Goal: Transaction & Acquisition: Download file/media

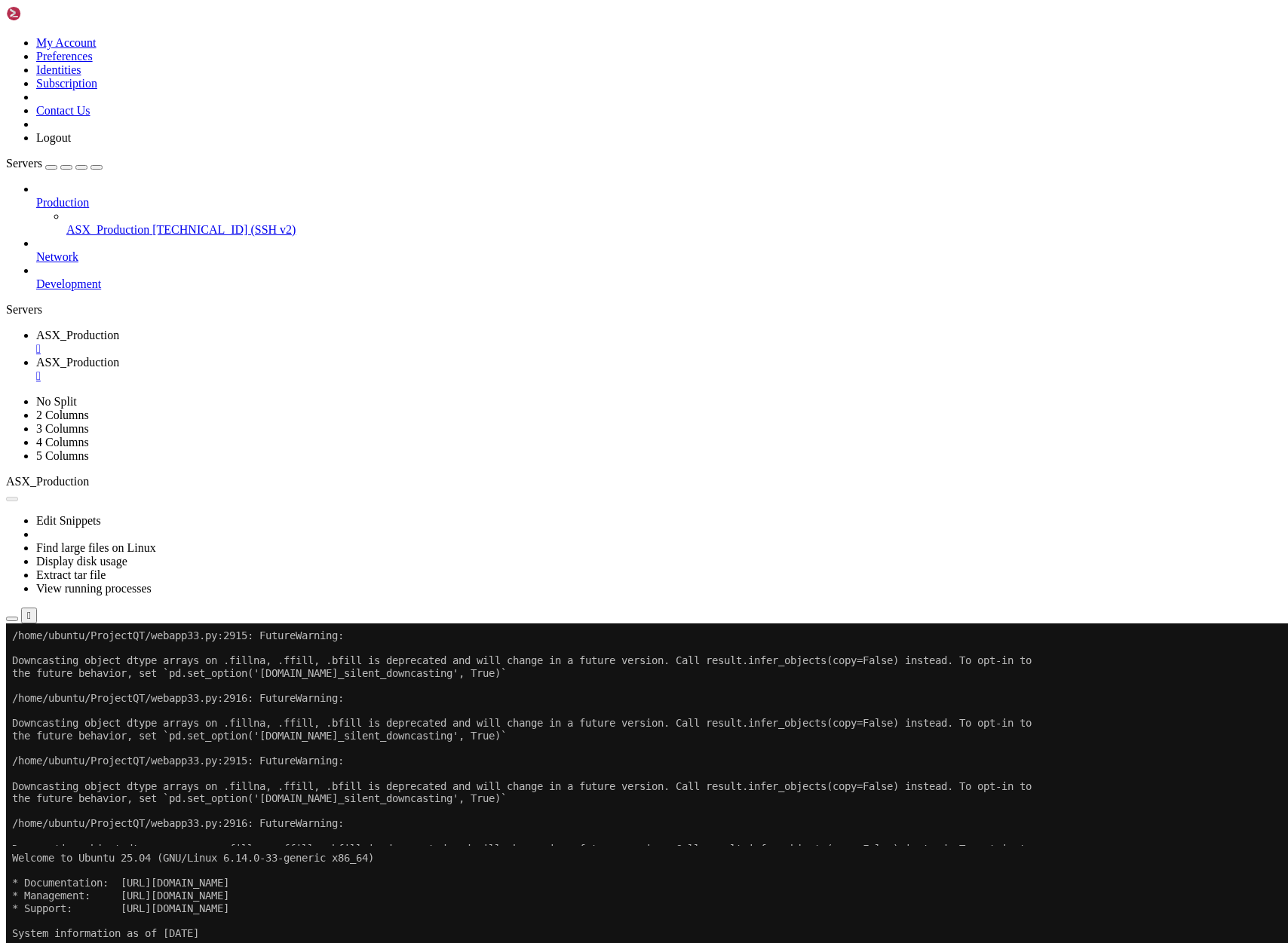
scroll to position [62, 0]
click at [66, 666] on button "Reconnect" at bounding box center [36, 674] width 60 height 16
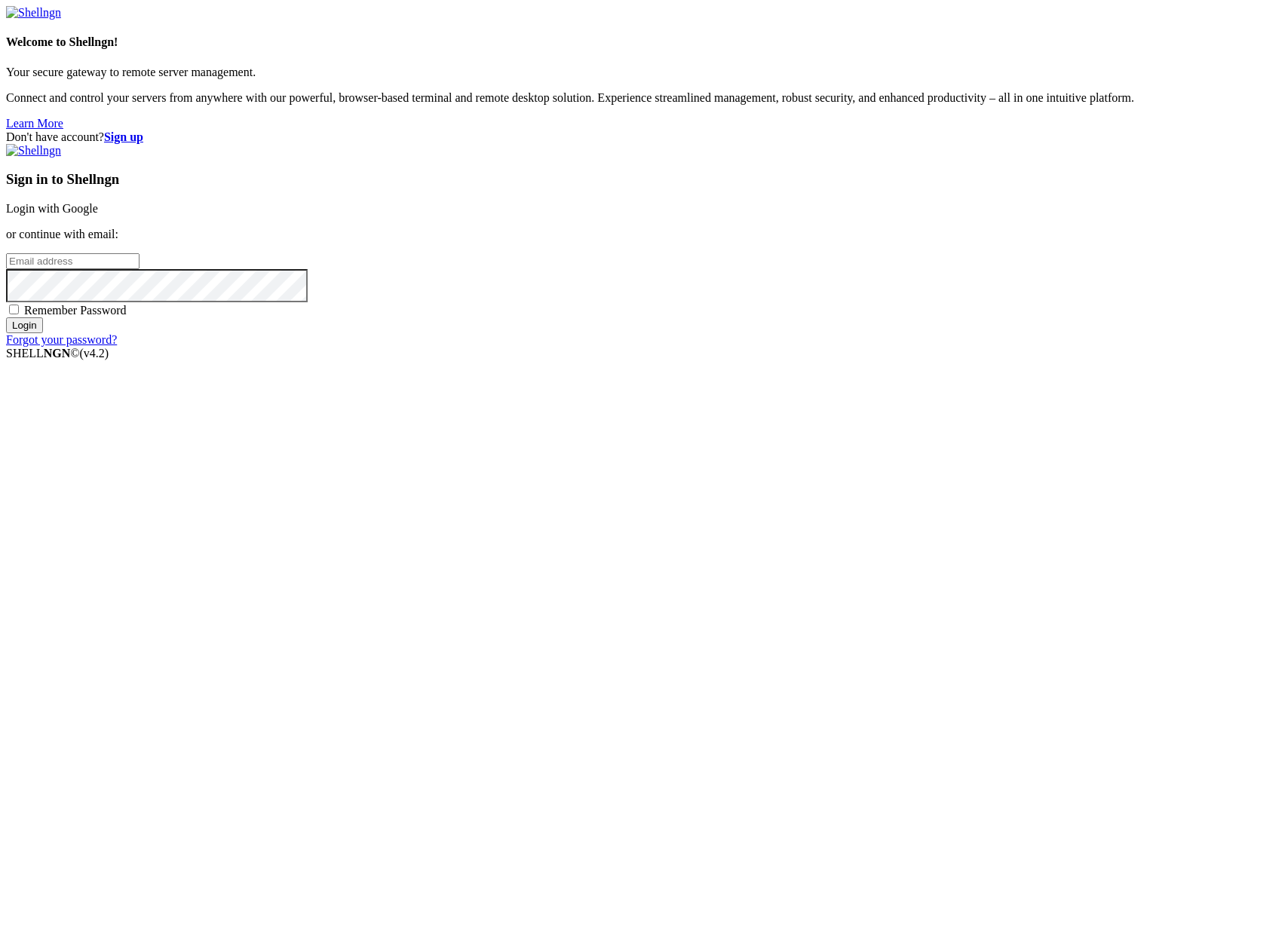
click at [139, 269] on input "email" at bounding box center [72, 261] width 133 height 16
type input "[PERSON_NAME][EMAIL_ADDRESS][DOMAIN_NAME]"
click at [601, 306] on div "Don't have account? Sign up Sign in to Shellngn Login with Google or continue w…" at bounding box center [644, 238] width 1276 height 216
click at [6, 317] on input "Login" at bounding box center [25, 325] width 37 height 16
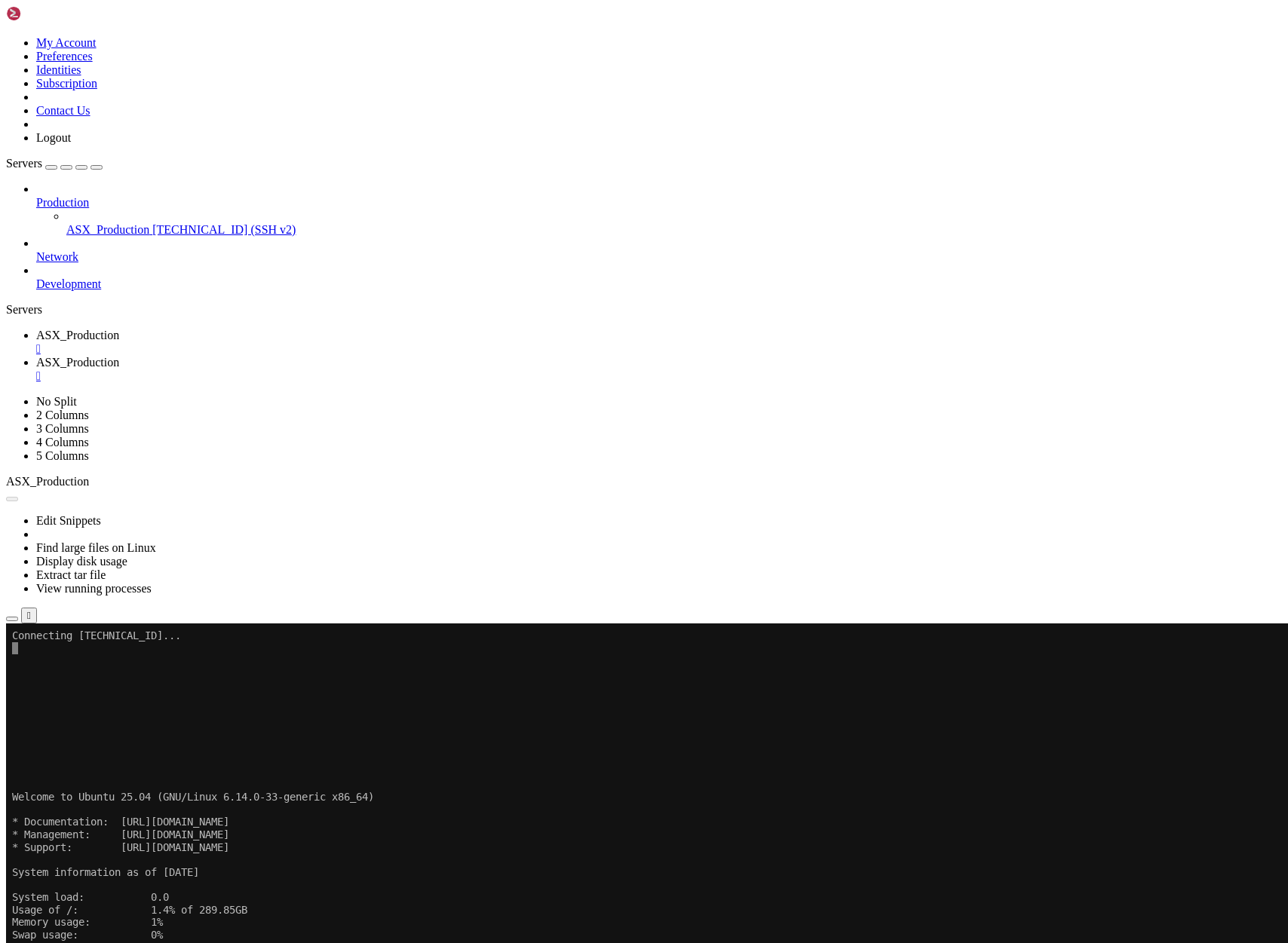
scroll to position [62, 0]
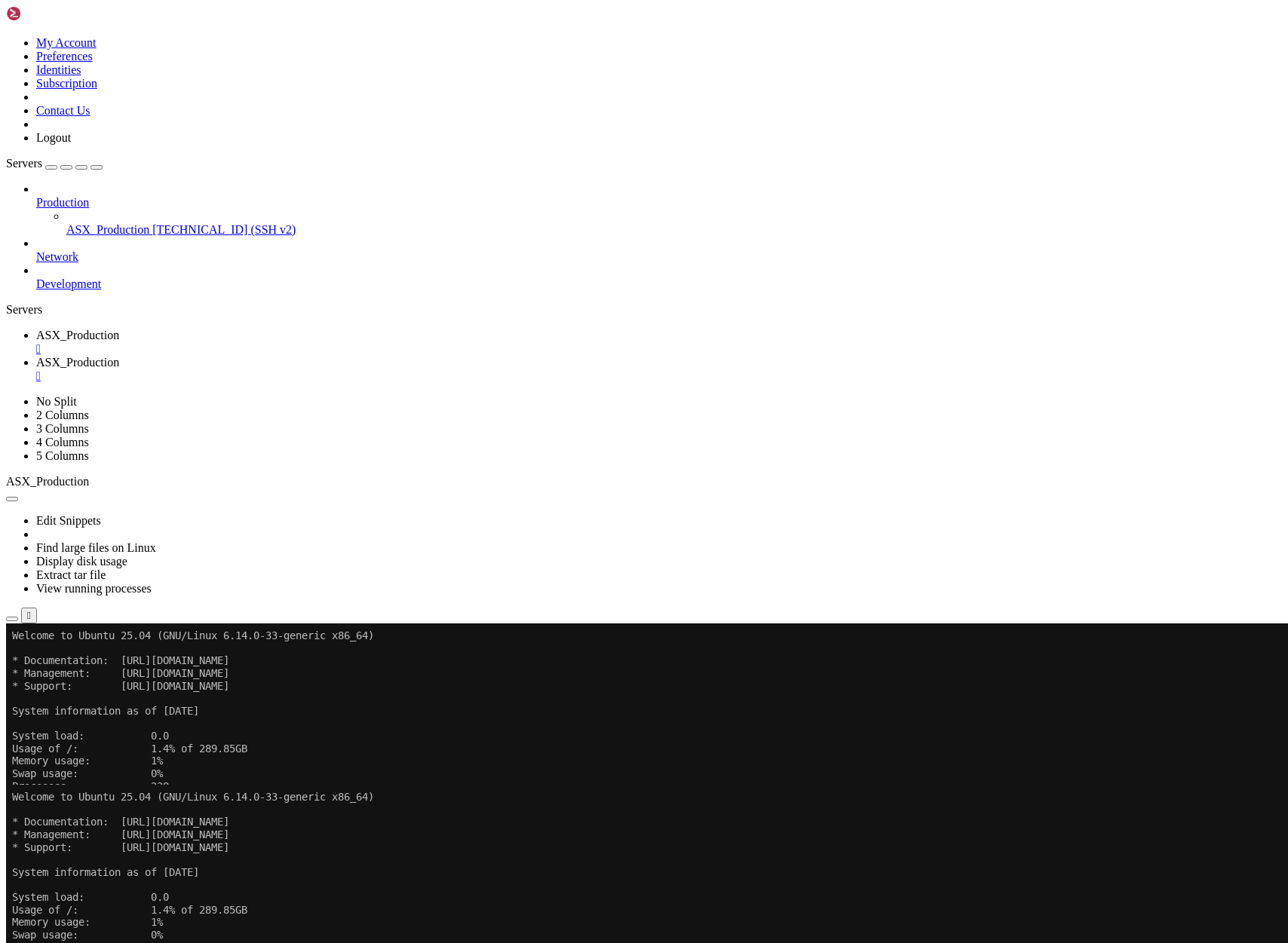
click at [66, 827] on button "Reconnect" at bounding box center [36, 834] width 60 height 16
click at [12, 781] on icon "button" at bounding box center [12, 781] width 0 height 0
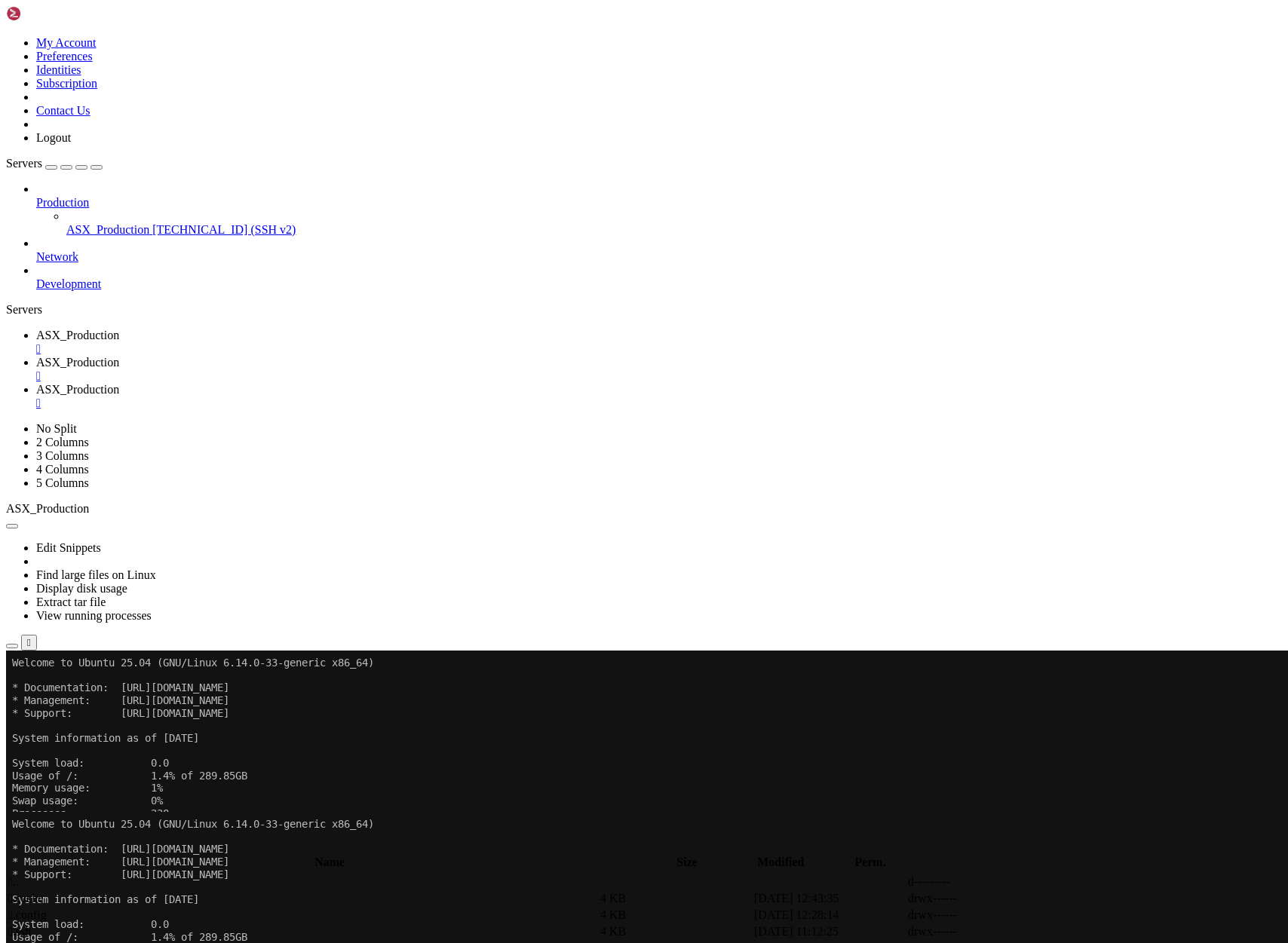
type input "/home/ubuntu/ProjectQT"
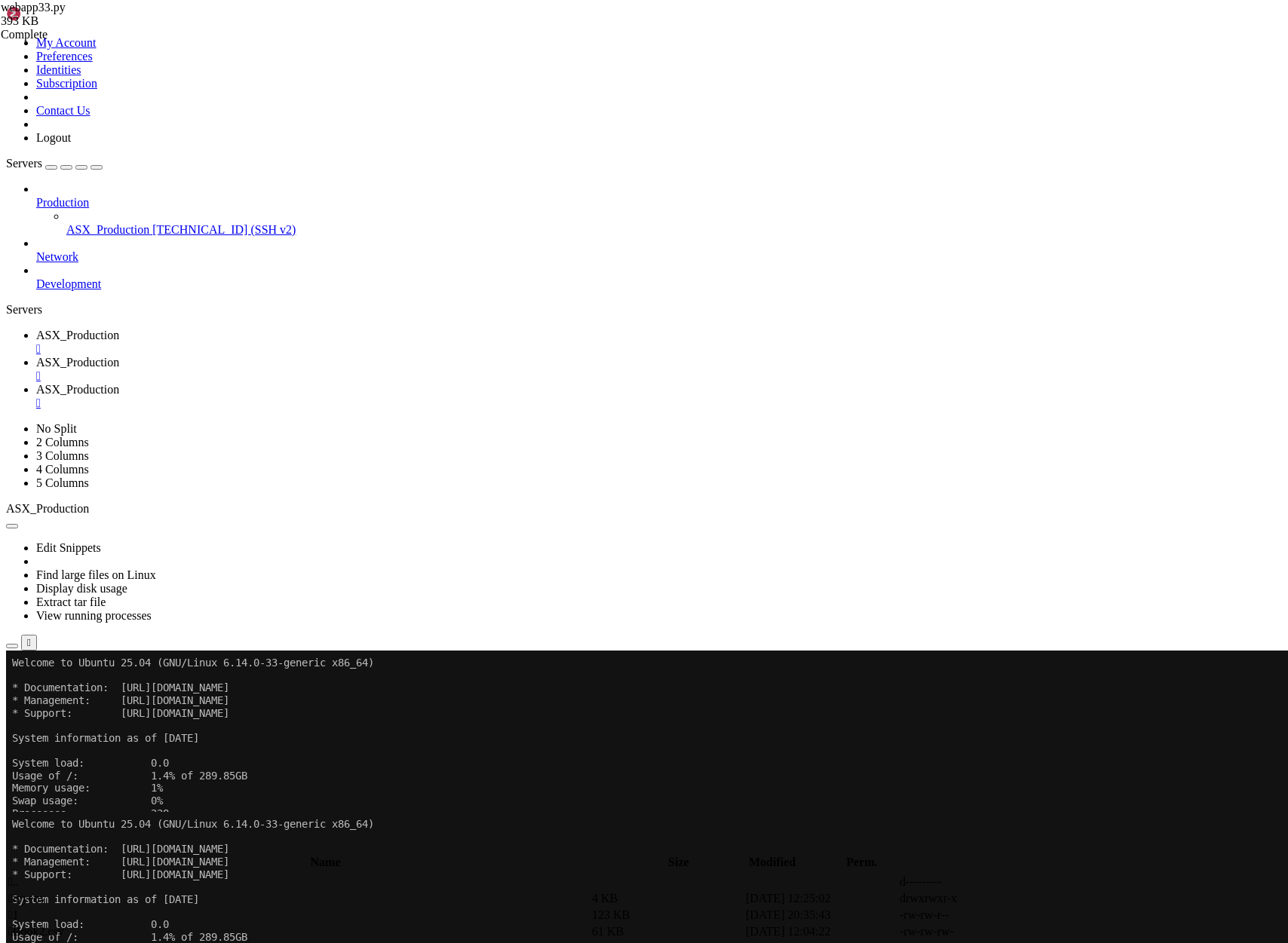
scroll to position [0, 0]
click at [119, 356] on span "ASX_Production" at bounding box center [78, 362] width 83 height 13
click at [119, 383] on span "ASX_Production" at bounding box center [78, 389] width 83 height 13
click at [119, 329] on span "ASX_Production" at bounding box center [78, 335] width 83 height 13
click at [119, 356] on span "ASX_Production" at bounding box center [78, 362] width 83 height 13
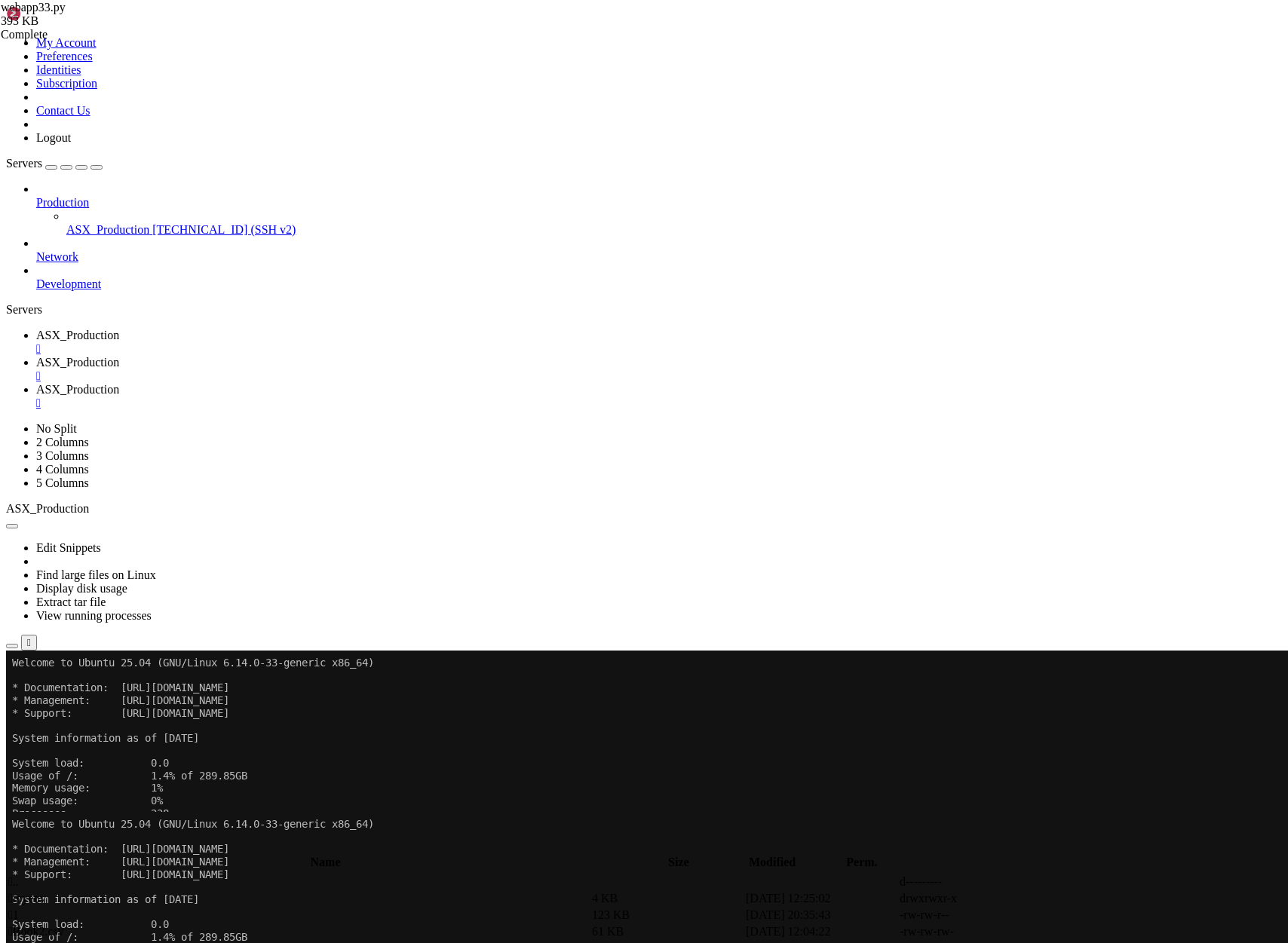
click at [119, 383] on span "ASX_Production" at bounding box center [78, 389] width 83 height 13
click at [119, 329] on span "ASX_Production" at bounding box center [78, 335] width 83 height 13
